Goal: Information Seeking & Learning: Learn about a topic

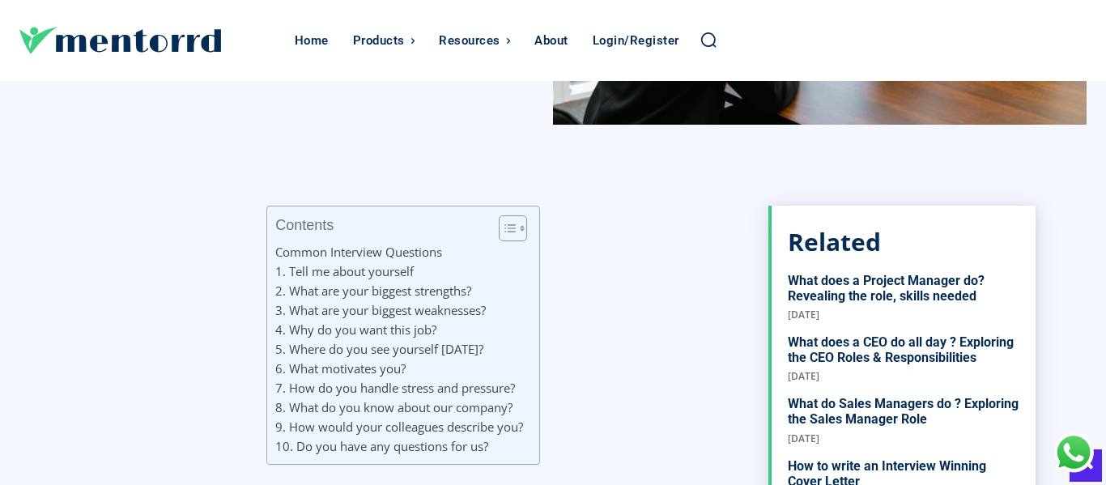
scroll to position [551, 0]
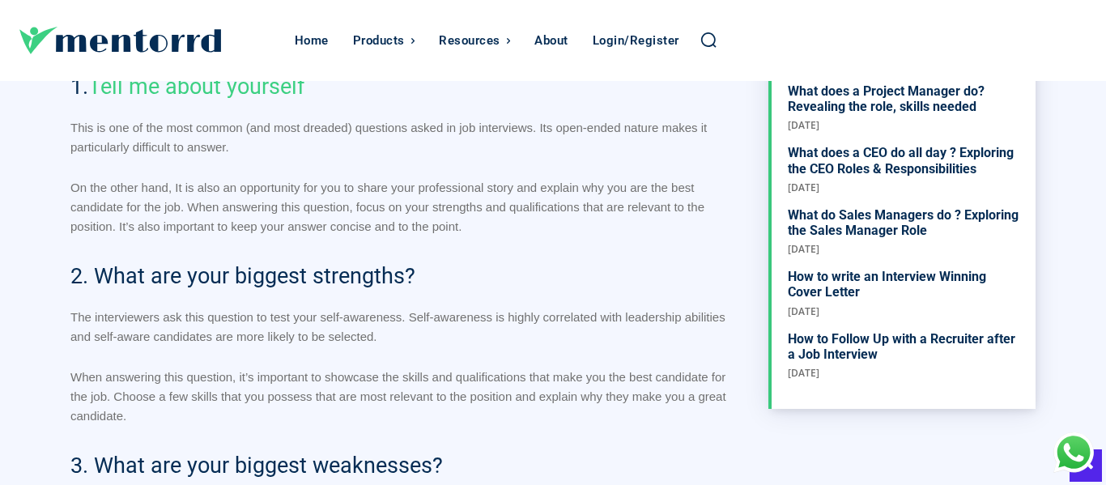
scroll to position [1037, 0]
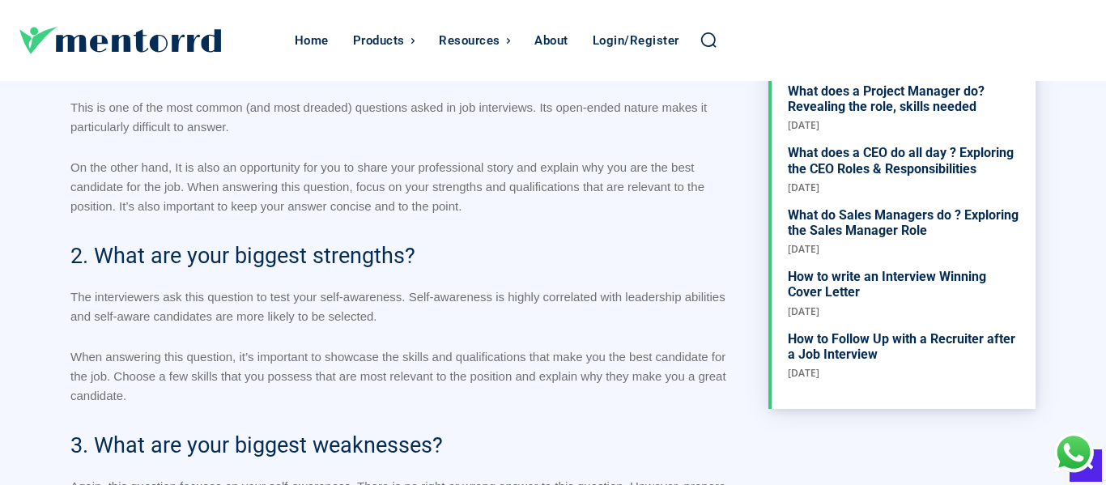
click at [526, 347] on p "When answering this question, it’s important to showcase the skills and qualifi…" at bounding box center [403, 376] width 666 height 58
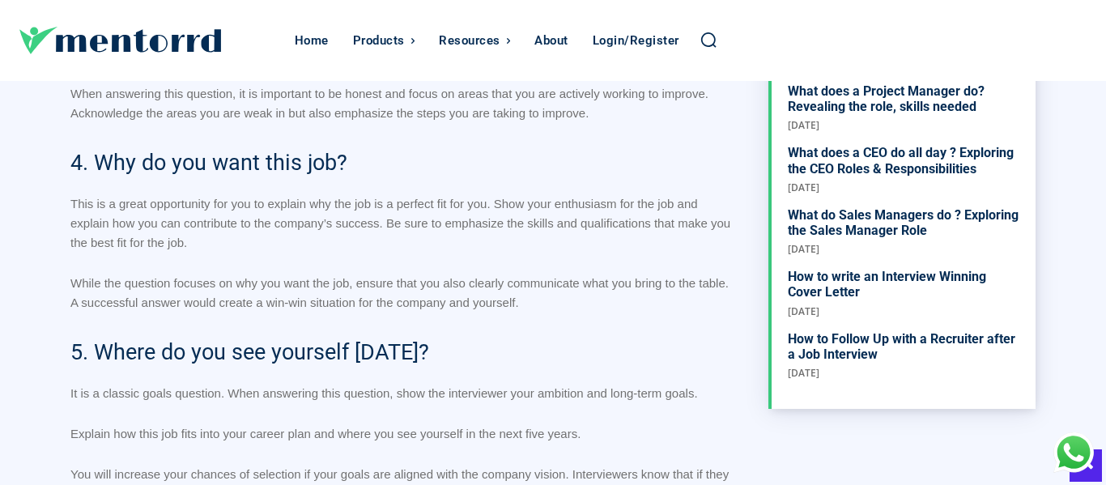
scroll to position [1490, 0]
click at [594, 405] on div "Contents Toggle Common Interview Questions 1. Tell me about yourself 2. What ar…" at bounding box center [403, 484] width 666 height 2600
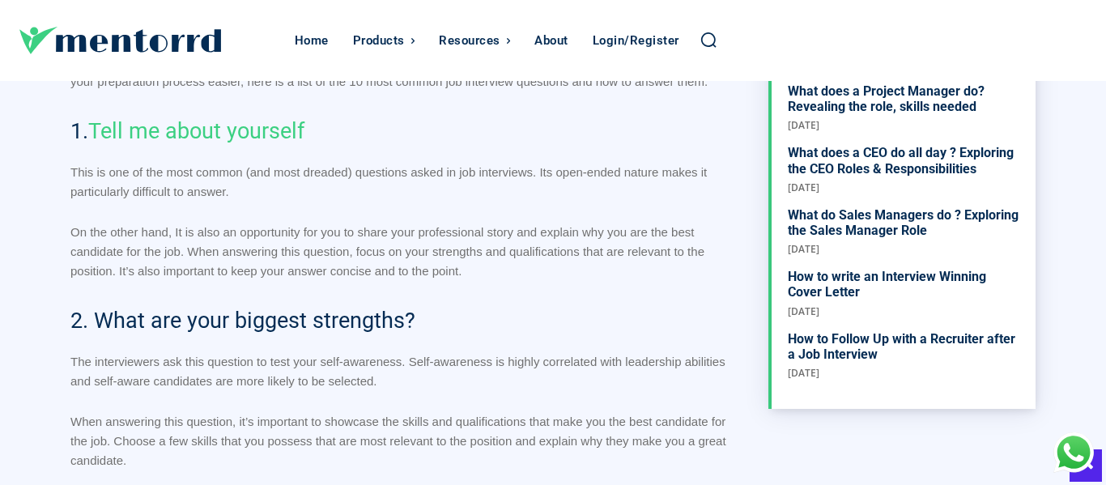
scroll to position [939, 0]
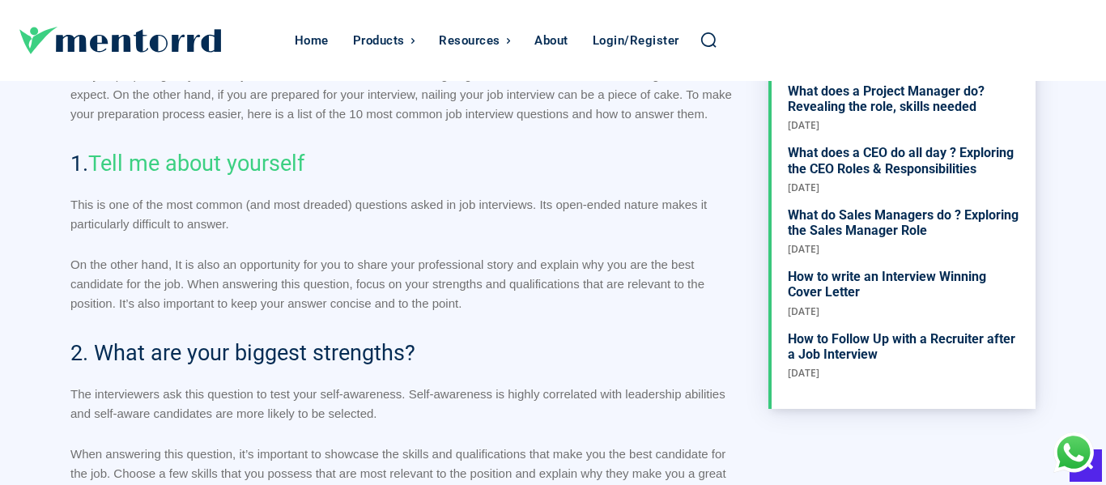
click at [627, 341] on h2 "2. What are your biggest strengths?" at bounding box center [403, 353] width 666 height 31
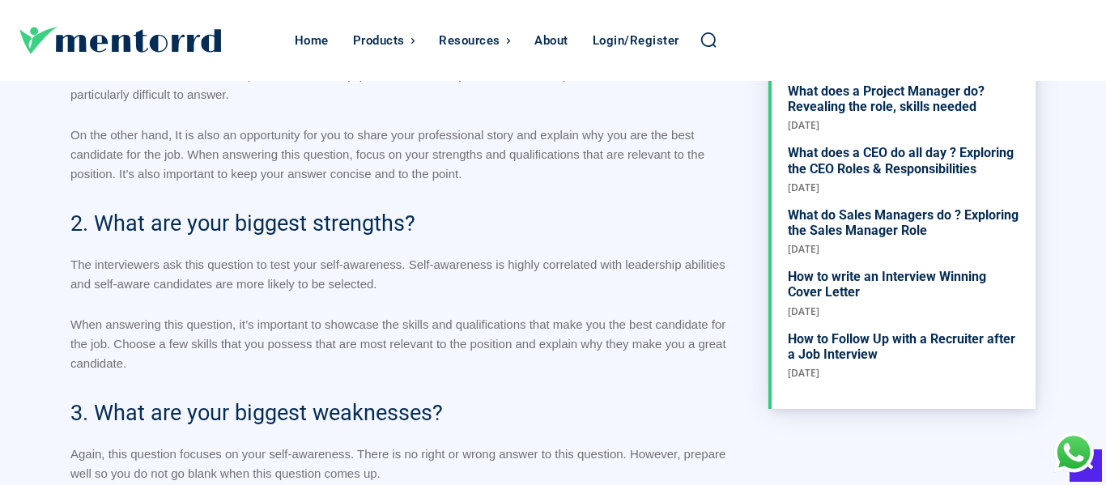
scroll to position [1101, 0]
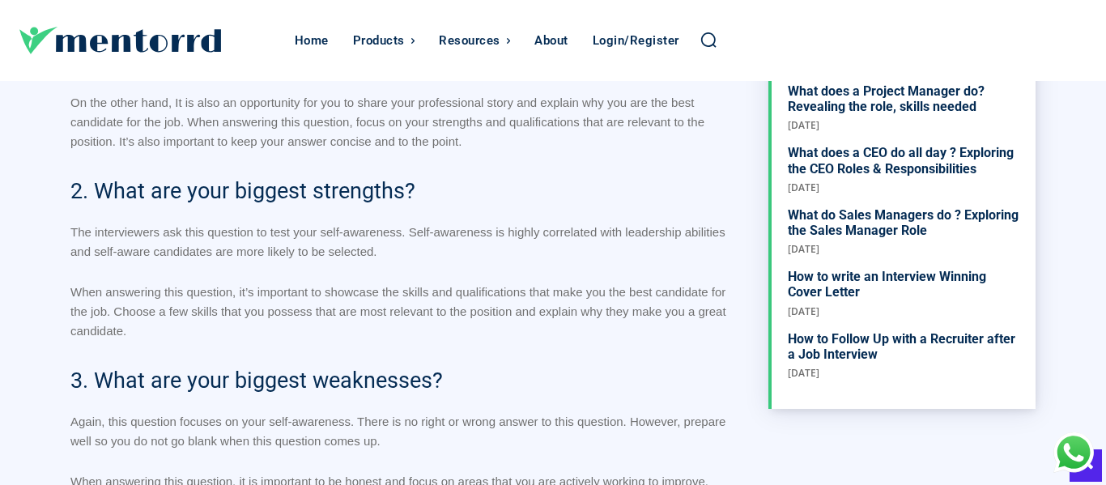
click at [731, 194] on h2 "2. What are your biggest strengths?" at bounding box center [403, 191] width 666 height 31
click at [483, 450] on p "Again, this question focuses on your self-awareness. There is no right or wrong…" at bounding box center [403, 431] width 666 height 39
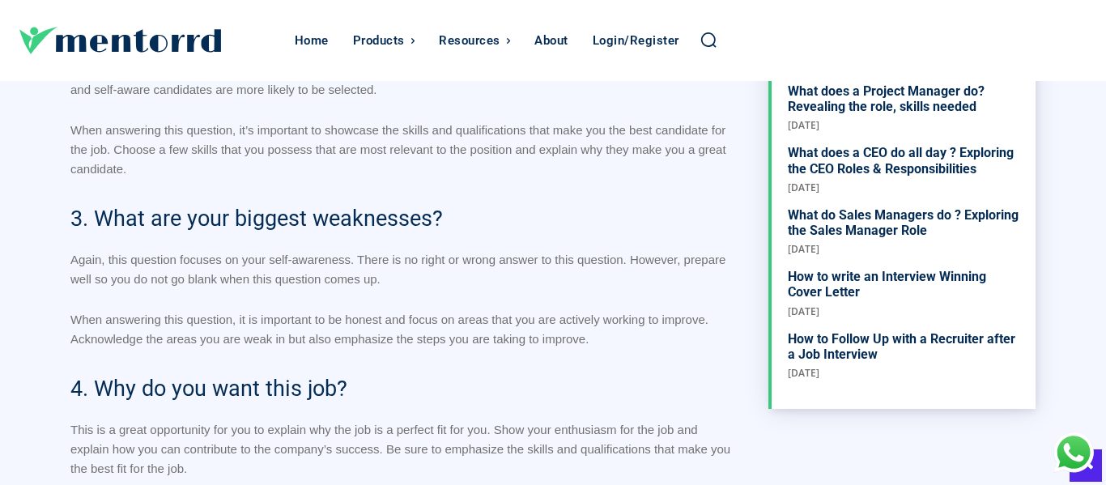
scroll to position [1296, 0]
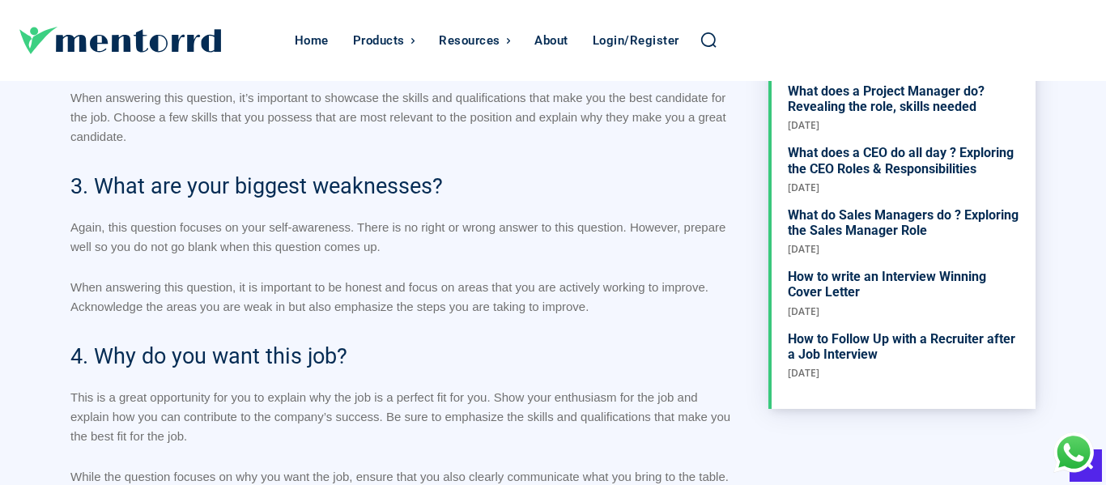
click at [582, 361] on h2 "4. Why do you want this job?" at bounding box center [403, 356] width 666 height 31
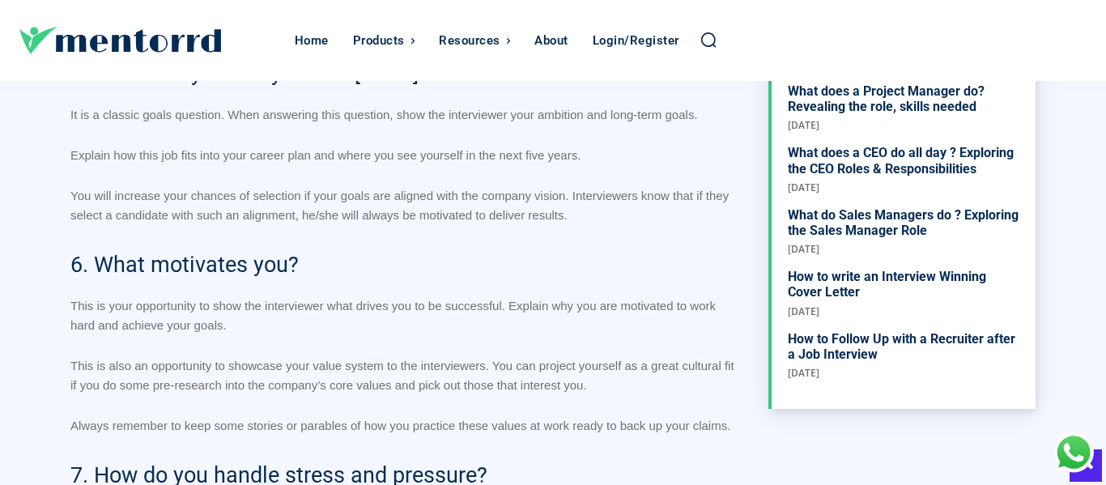
scroll to position [1772, 0]
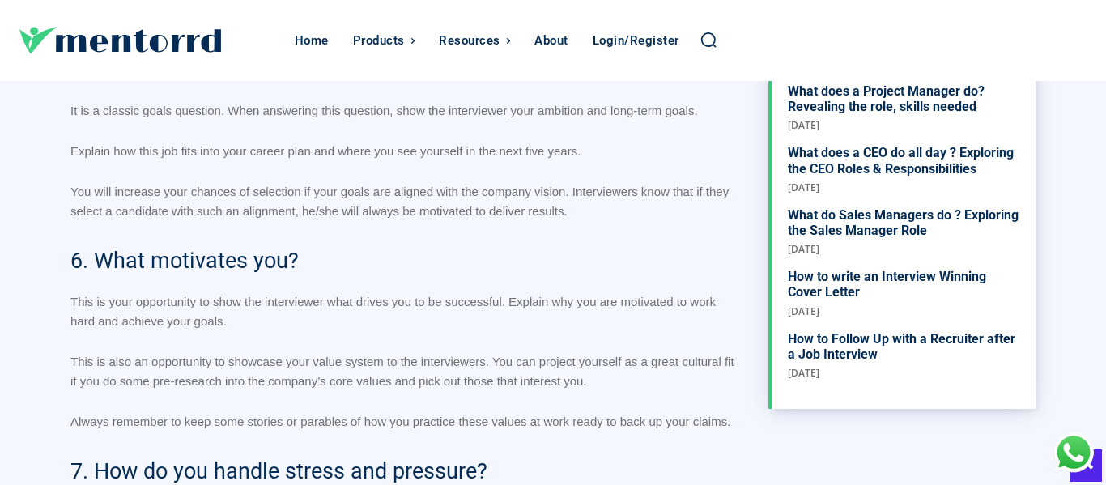
click at [445, 235] on div "Contents Toggle Common Interview Questions 1. Tell me about yourself 2. What ar…" at bounding box center [403, 203] width 666 height 2600
click at [385, 321] on p "This is your opportunity to show the interviewer what drives you to be successf…" at bounding box center [403, 311] width 666 height 39
click at [439, 315] on p "This is your opportunity to show the interviewer what drives you to be successf…" at bounding box center [403, 311] width 666 height 39
click at [517, 313] on p "This is your opportunity to show the interviewer what drives you to be successf…" at bounding box center [403, 311] width 666 height 39
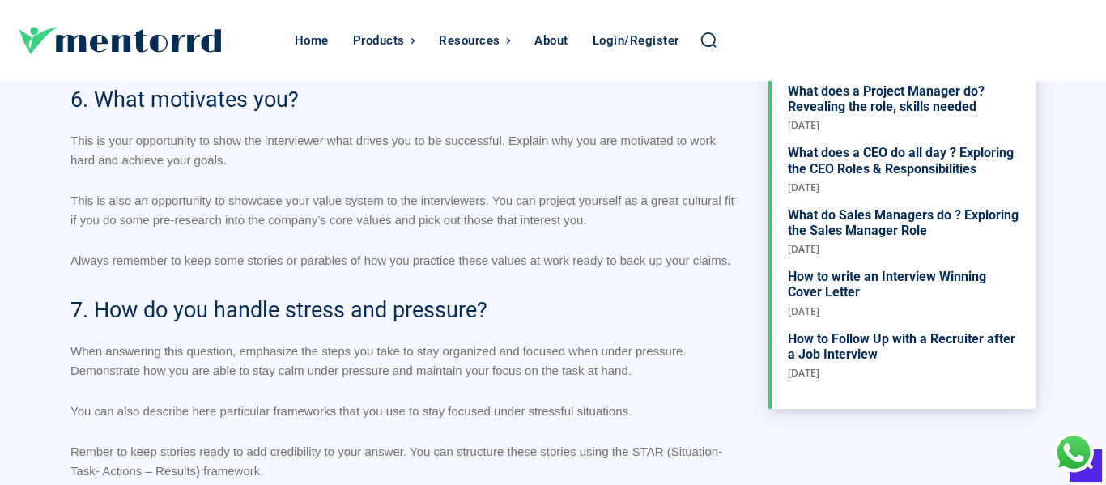
scroll to position [1934, 0]
click at [522, 314] on h2 "7. How do you handle stress and pressure?" at bounding box center [403, 309] width 666 height 31
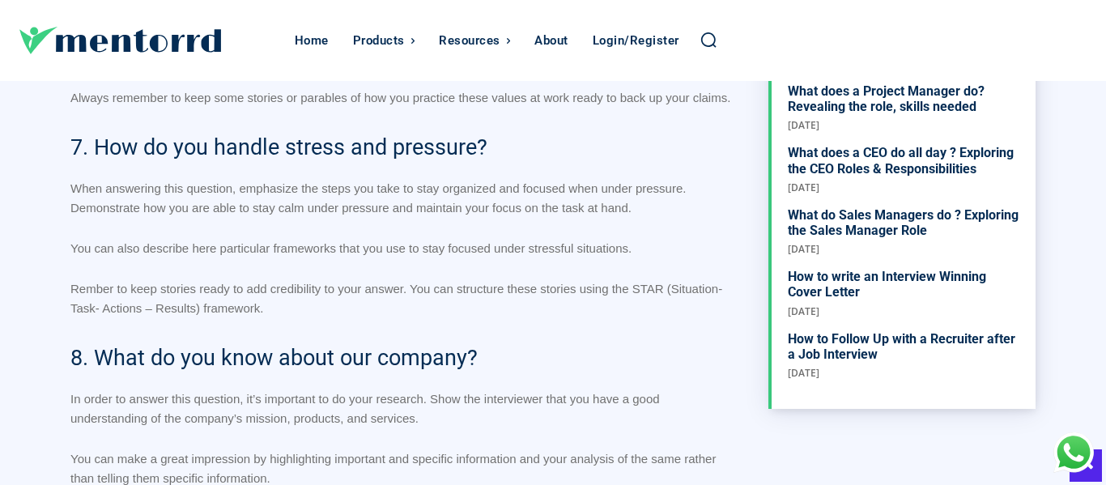
scroll to position [2128, 0]
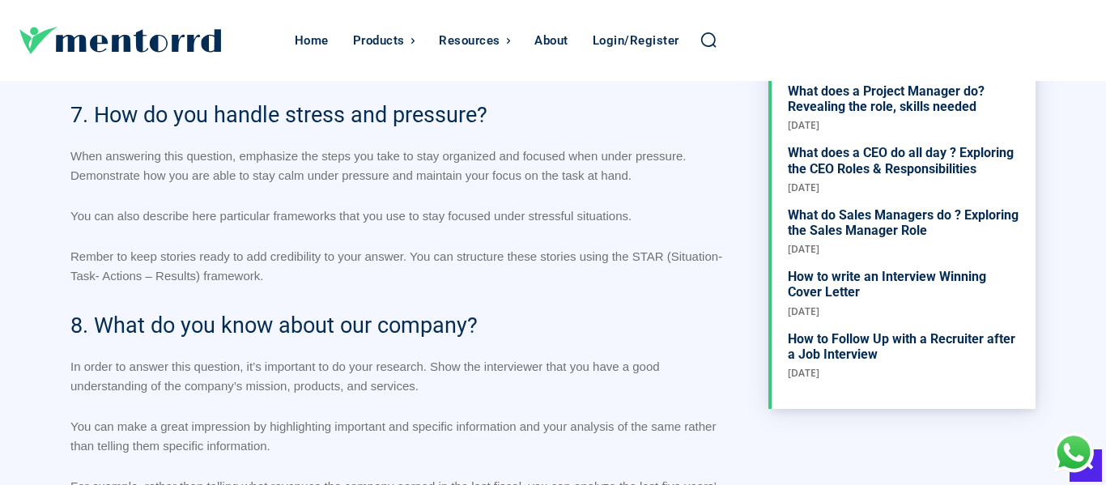
click at [411, 249] on p "Rember to keep stories ready to add credibility to your answer. You can structu…" at bounding box center [403, 266] width 666 height 39
click at [530, 327] on h2 "8. What do you know about our company?" at bounding box center [403, 325] width 666 height 31
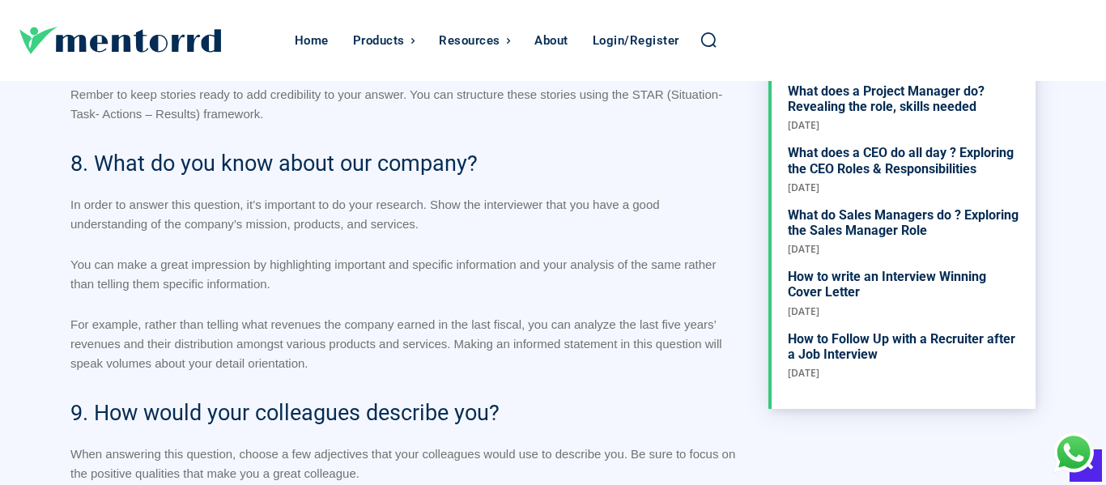
scroll to position [2323, 0]
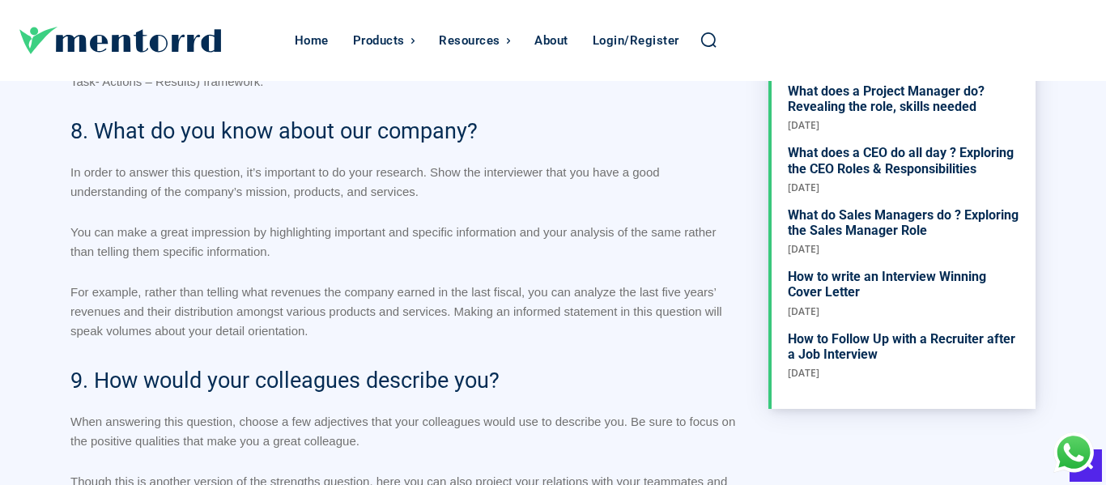
click at [587, 365] on h2 "9. How would your colleagues describe you?" at bounding box center [403, 380] width 666 height 31
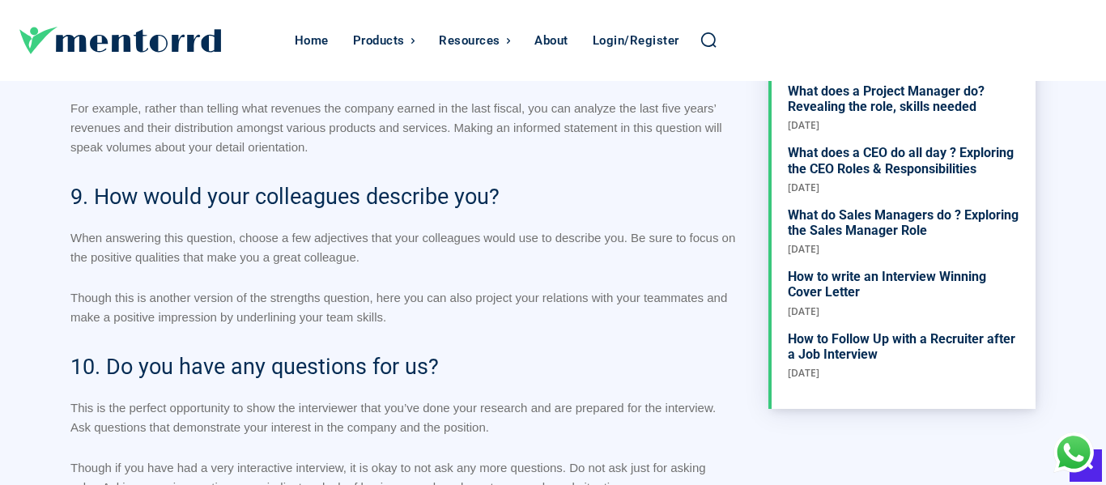
scroll to position [2517, 0]
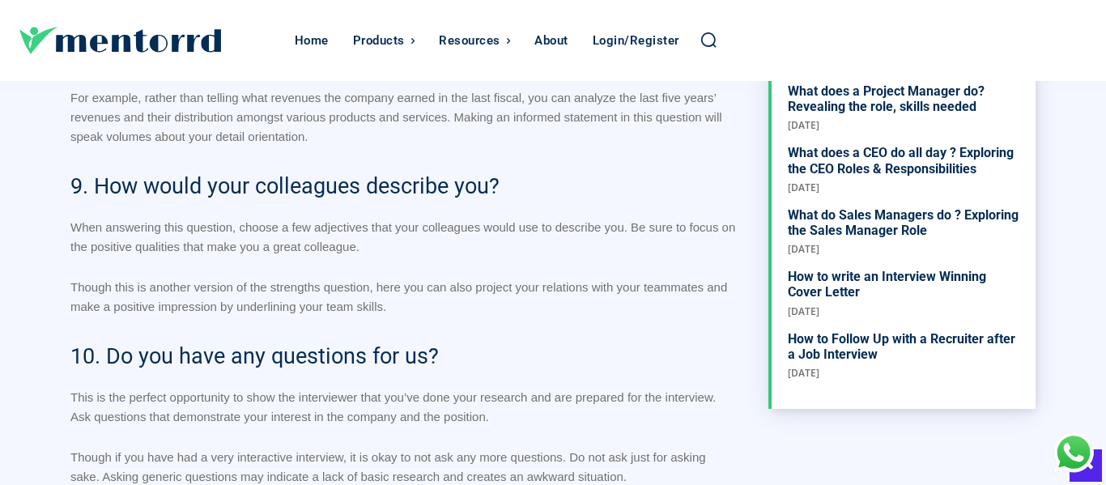
click at [610, 358] on h2 "10. Do you have any questions for us?" at bounding box center [403, 356] width 666 height 31
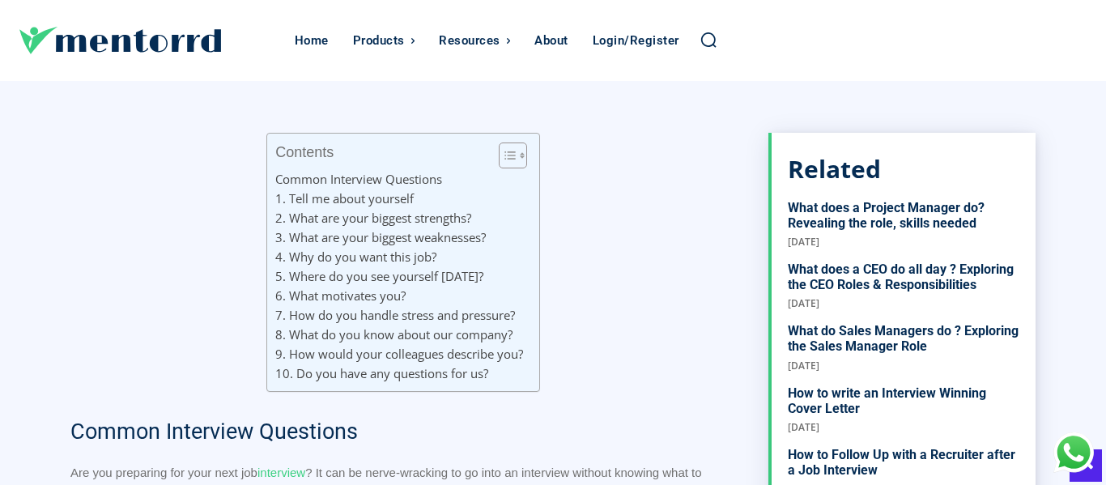
scroll to position [541, 0]
